Goal: Transaction & Acquisition: Register for event/course

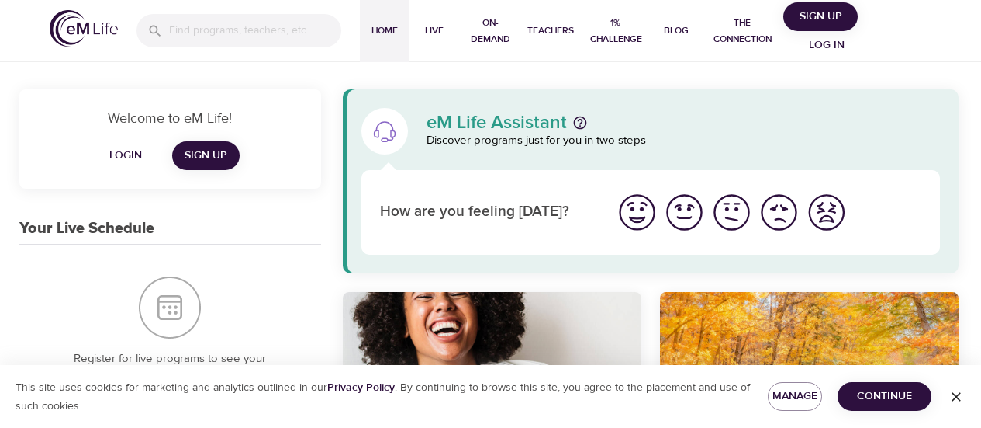
click at [819, 40] on span "Log in" at bounding box center [827, 45] width 62 height 19
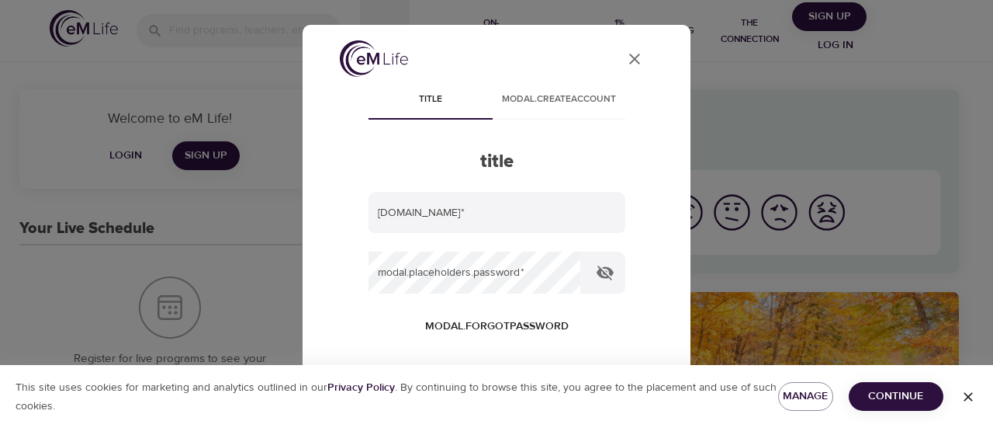
type input "[PERSON_NAME][EMAIL_ADDRESS][PERSON_NAME][DOMAIN_NAME]"
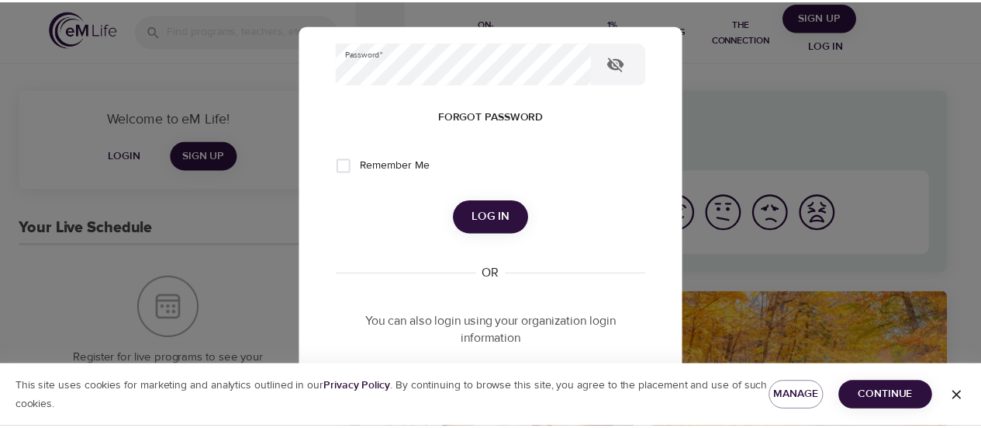
scroll to position [223, 0]
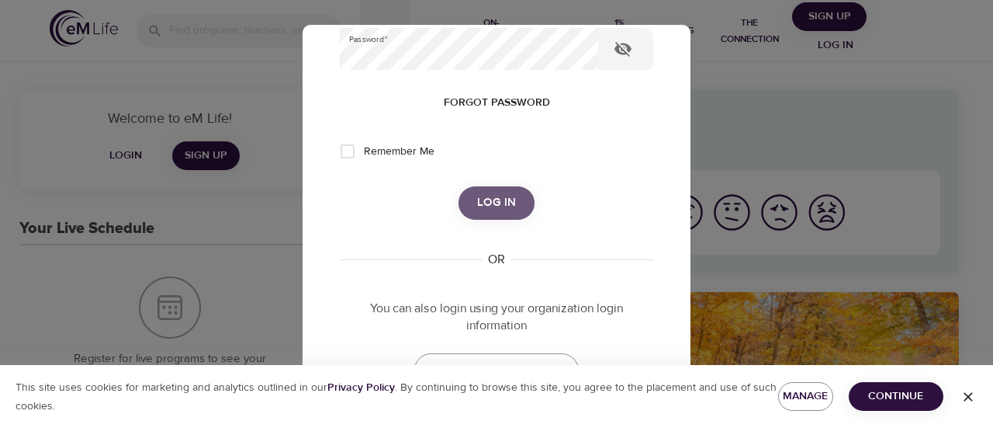
click at [479, 200] on span "Log in" at bounding box center [496, 202] width 39 height 20
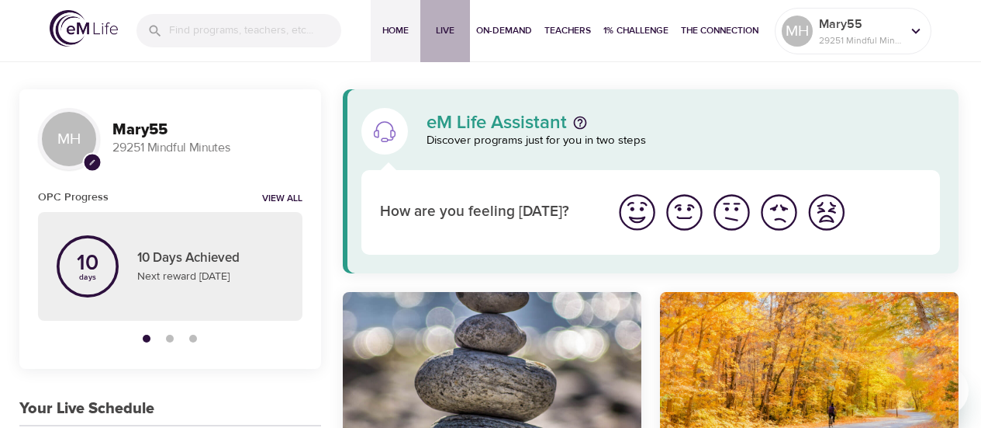
click at [445, 29] on span "Live" at bounding box center [445, 31] width 37 height 16
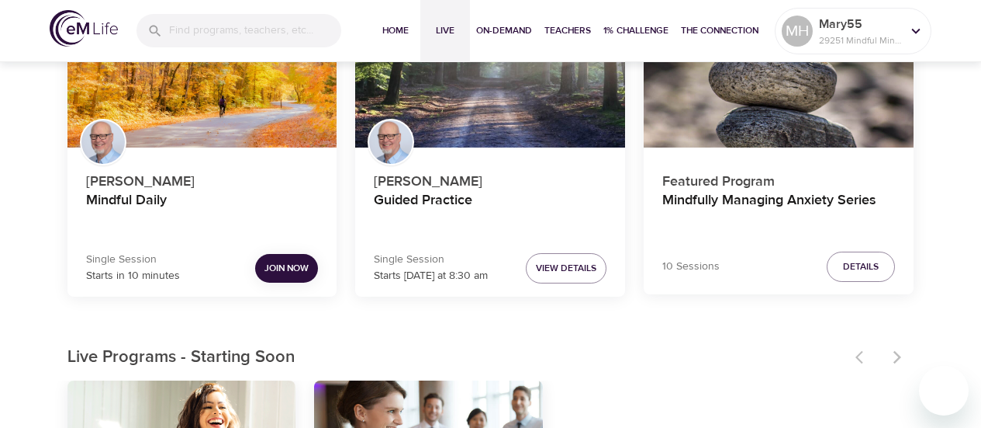
scroll to position [204, 0]
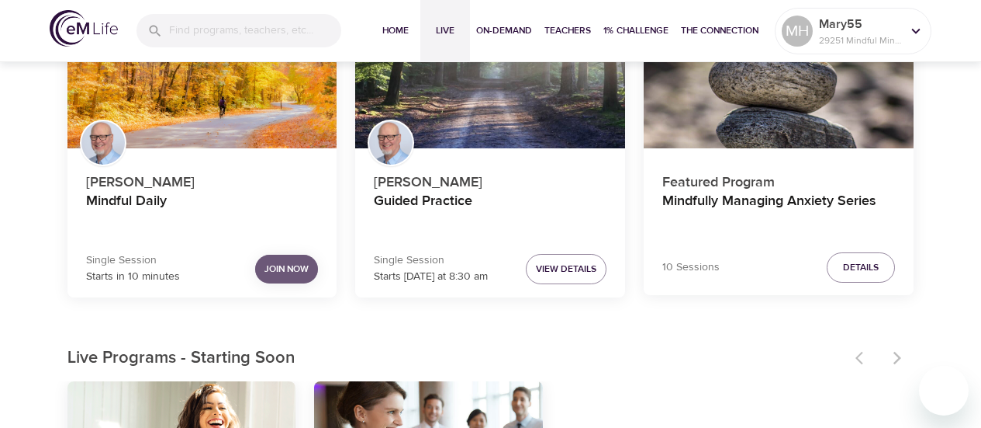
click at [297, 266] on span "Join Now" at bounding box center [287, 269] width 44 height 16
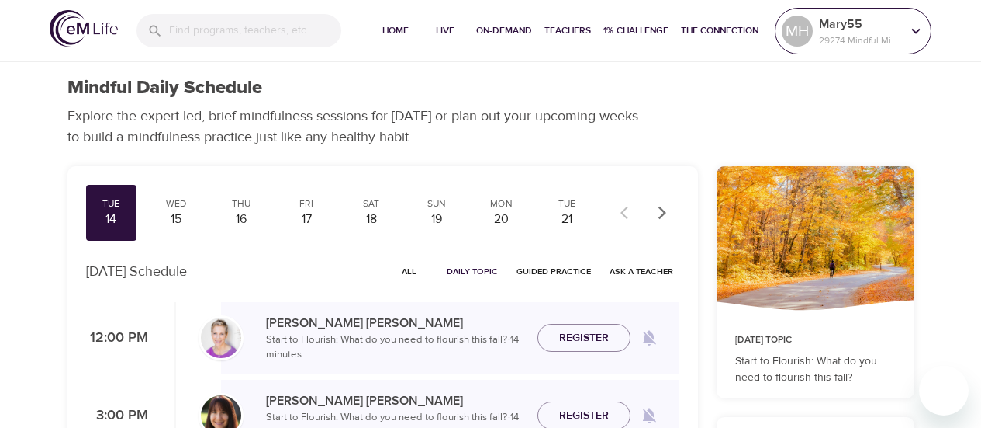
click at [914, 33] on icon at bounding box center [916, 31] width 17 height 17
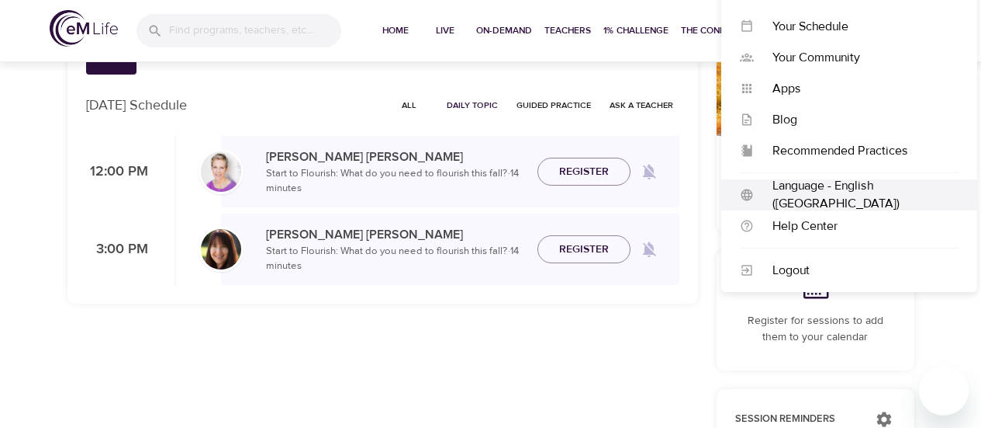
scroll to position [189, 0]
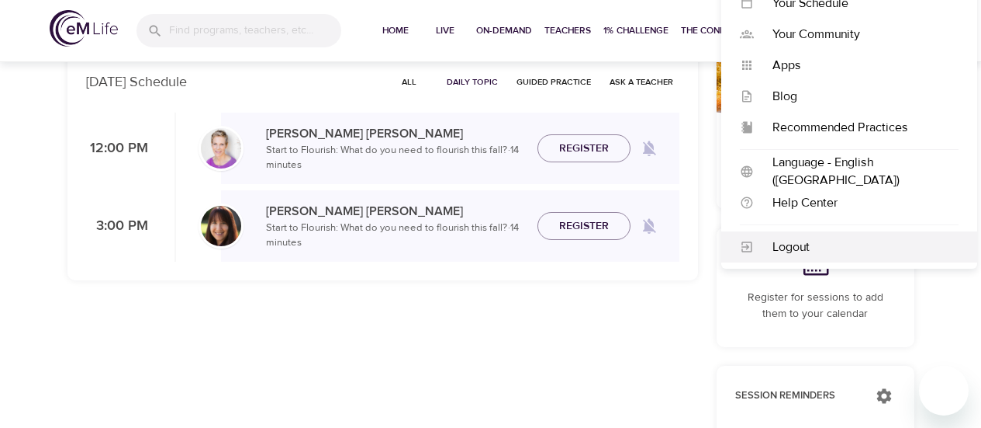
click at [800, 254] on div "Logout" at bounding box center [856, 247] width 205 height 18
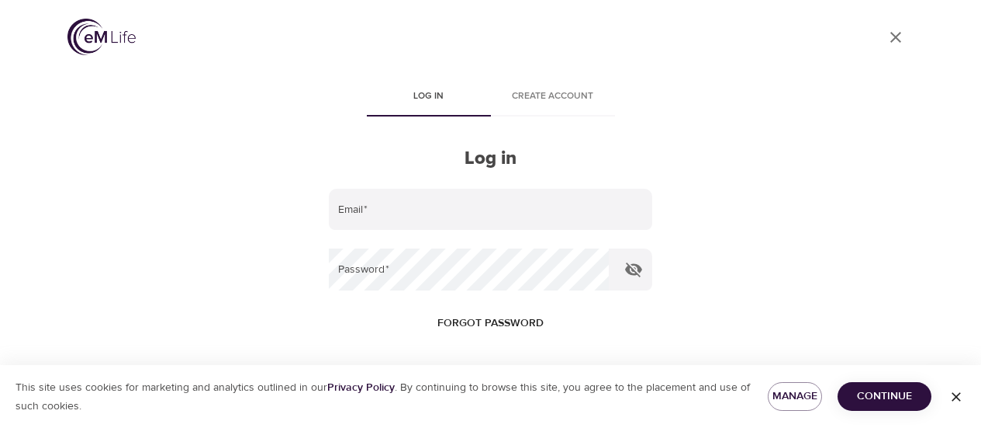
type input "[PERSON_NAME][EMAIL_ADDRESS][PERSON_NAME][DOMAIN_NAME]"
